Goal: Information Seeking & Learning: Understand process/instructions

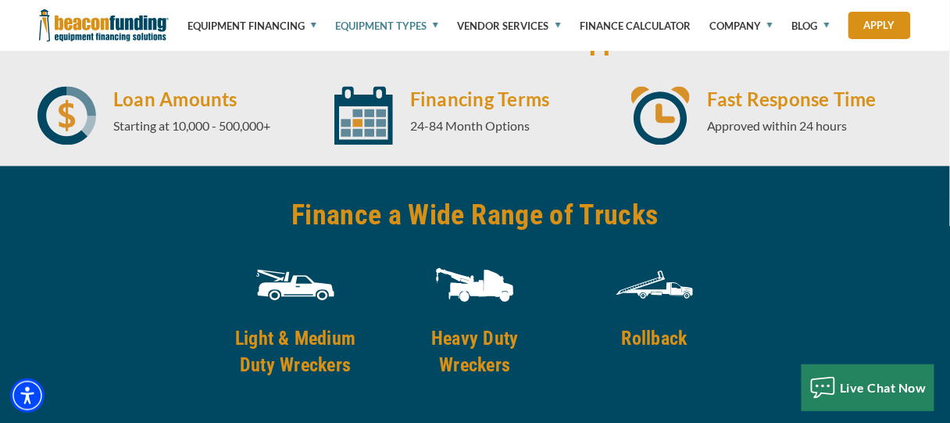
scroll to position [2344, 0]
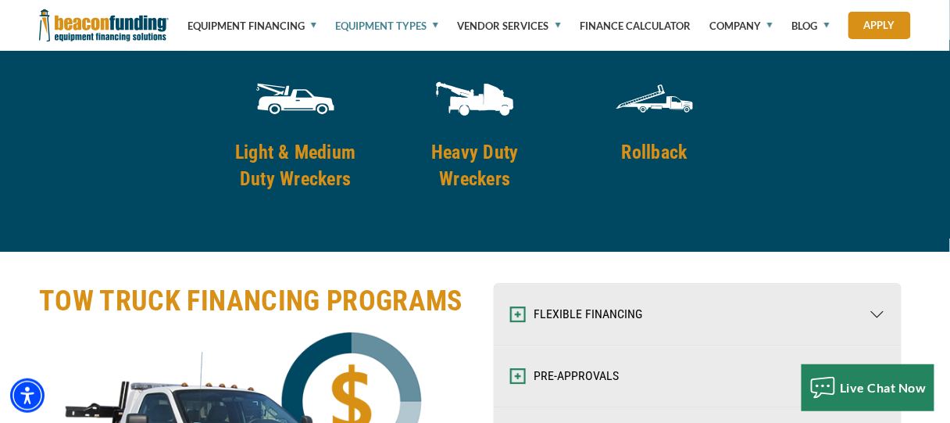
drag, startPoint x: 681, startPoint y: 201, endPoint x: 674, endPoint y: 234, distance: 34.3
click at [681, 138] on img at bounding box center [655, 98] width 78 height 78
click at [668, 166] on h4 "Rollback" at bounding box center [654, 152] width 159 height 27
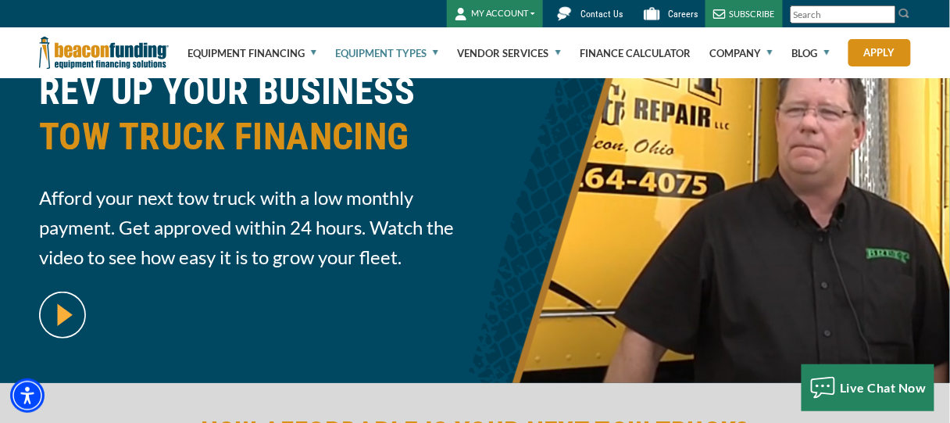
scroll to position [0, 0]
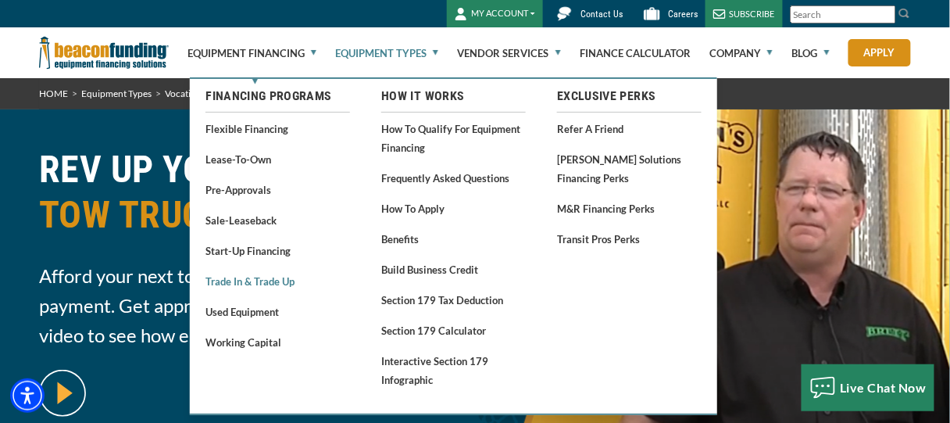
click at [284, 282] on link "Trade In & Trade Up" at bounding box center [277, 281] width 145 height 20
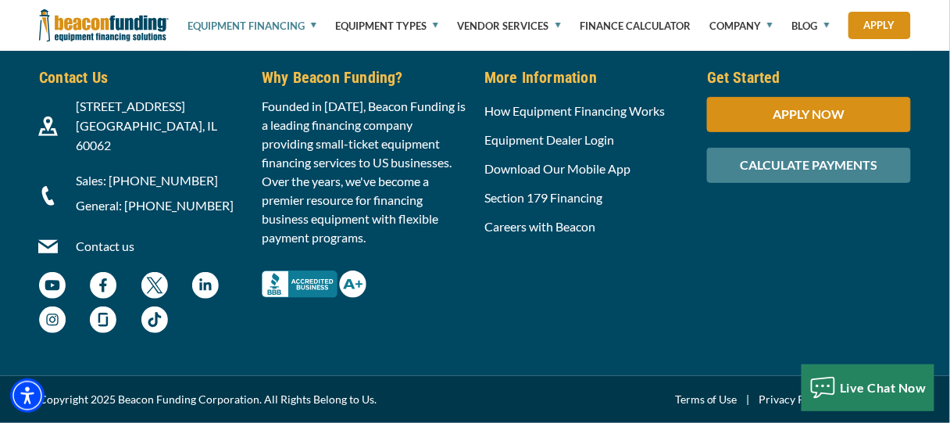
scroll to position [3001, 0]
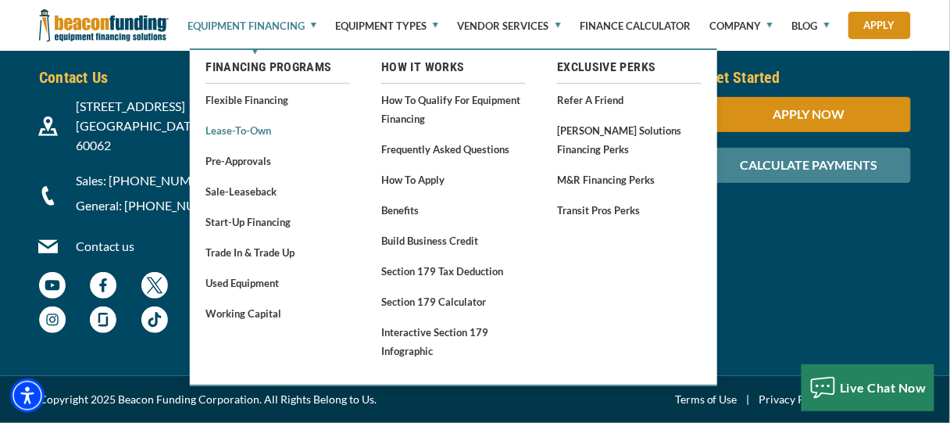
click at [263, 131] on link "Lease-To-Own" at bounding box center [277, 130] width 145 height 20
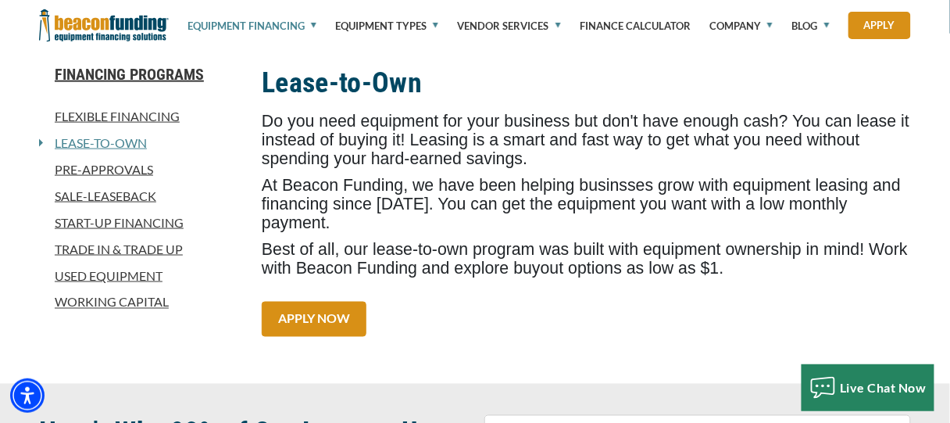
scroll to position [391, 0]
